Goal: Information Seeking & Learning: Learn about a topic

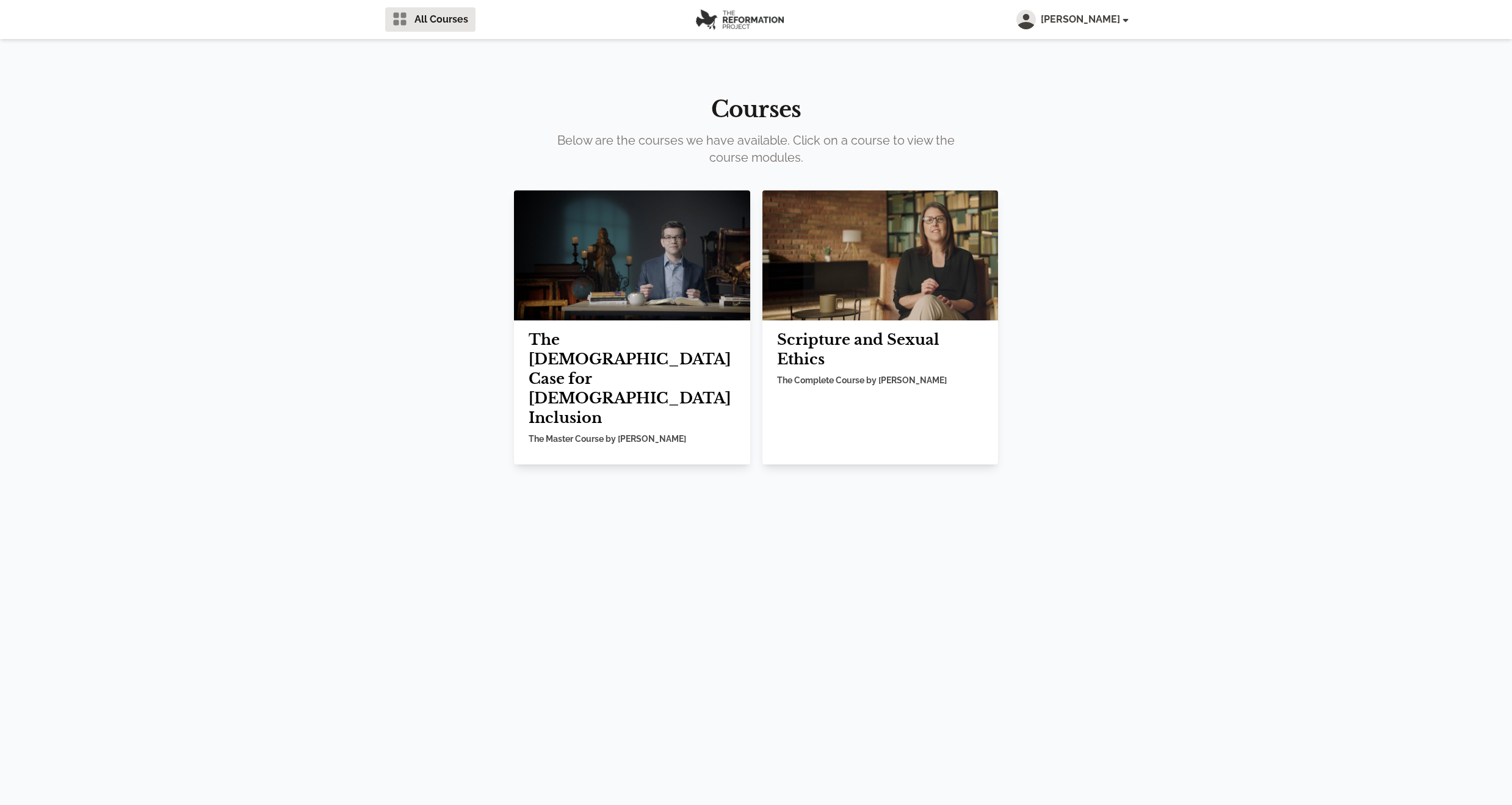
click at [866, 217] on img at bounding box center [881, 256] width 236 height 130
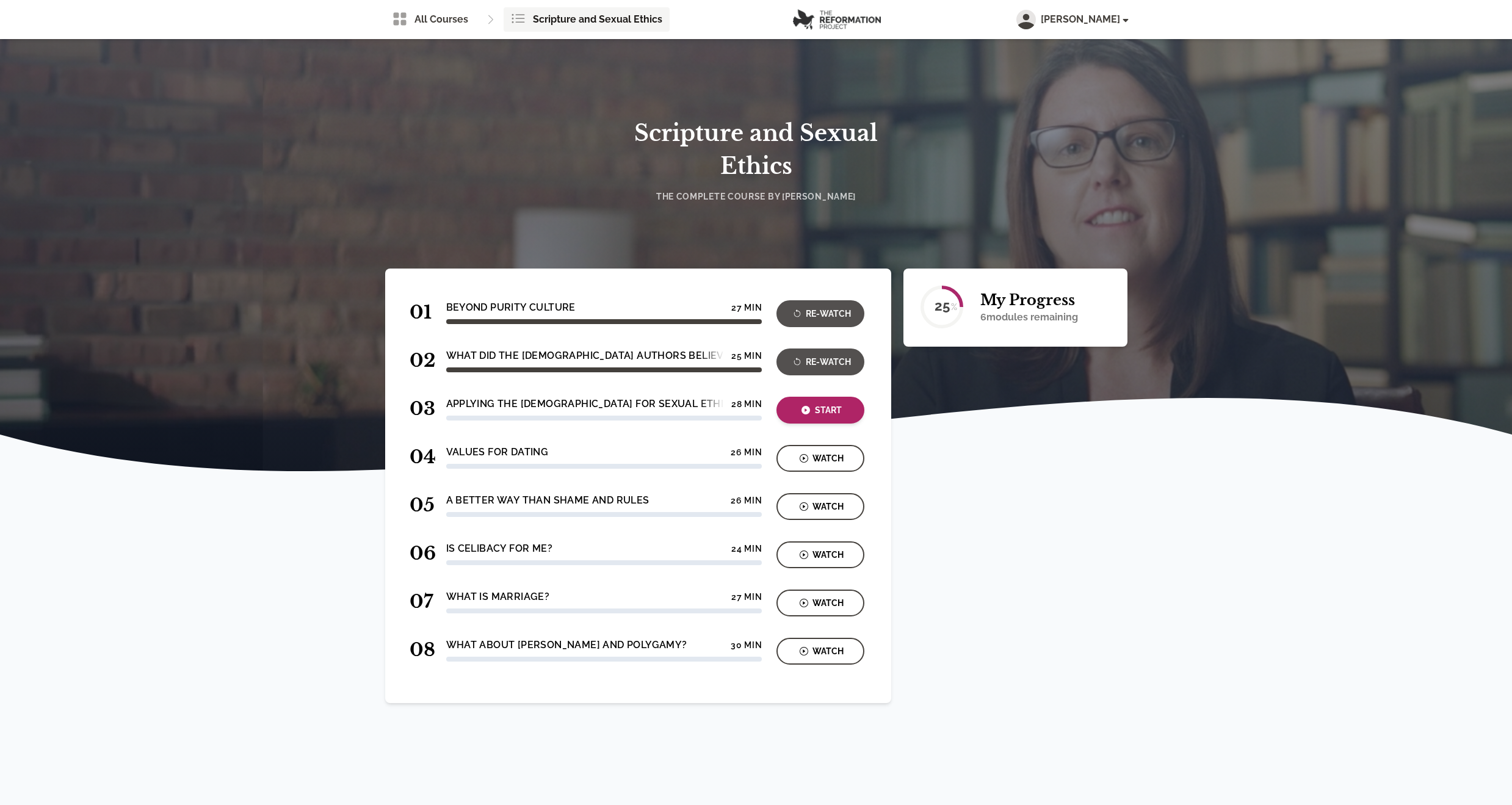
click at [813, 409] on div "Start" at bounding box center [820, 410] width 80 height 14
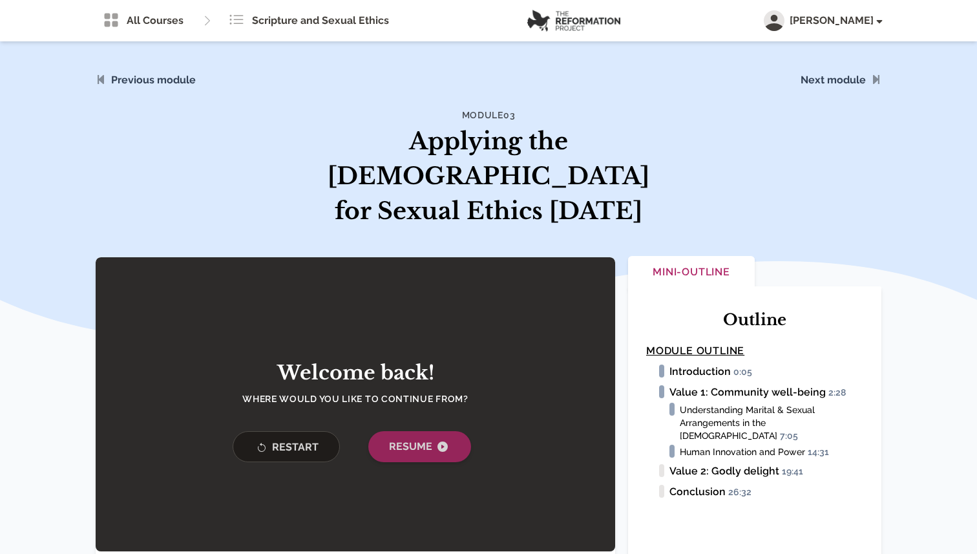
click at [407, 439] on span "Resume" at bounding box center [419, 447] width 61 height 16
